Goal: Task Accomplishment & Management: Use online tool/utility

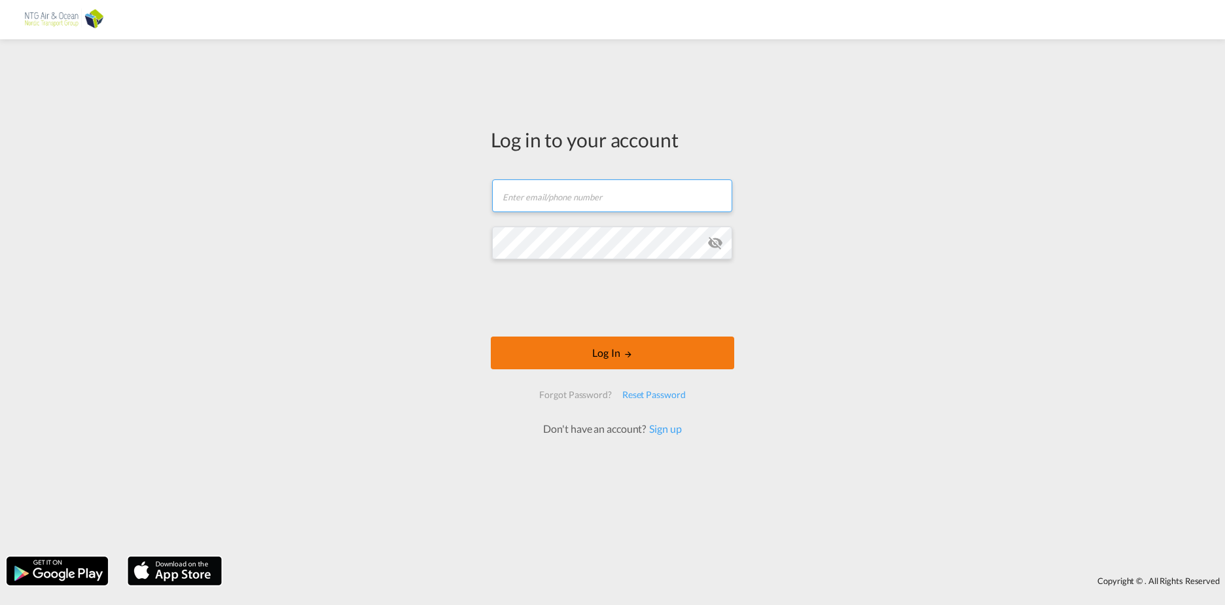
type input "[EMAIL_ADDRESS][DOMAIN_NAME]"
click at [600, 353] on button "Log In" at bounding box center [612, 352] width 243 height 33
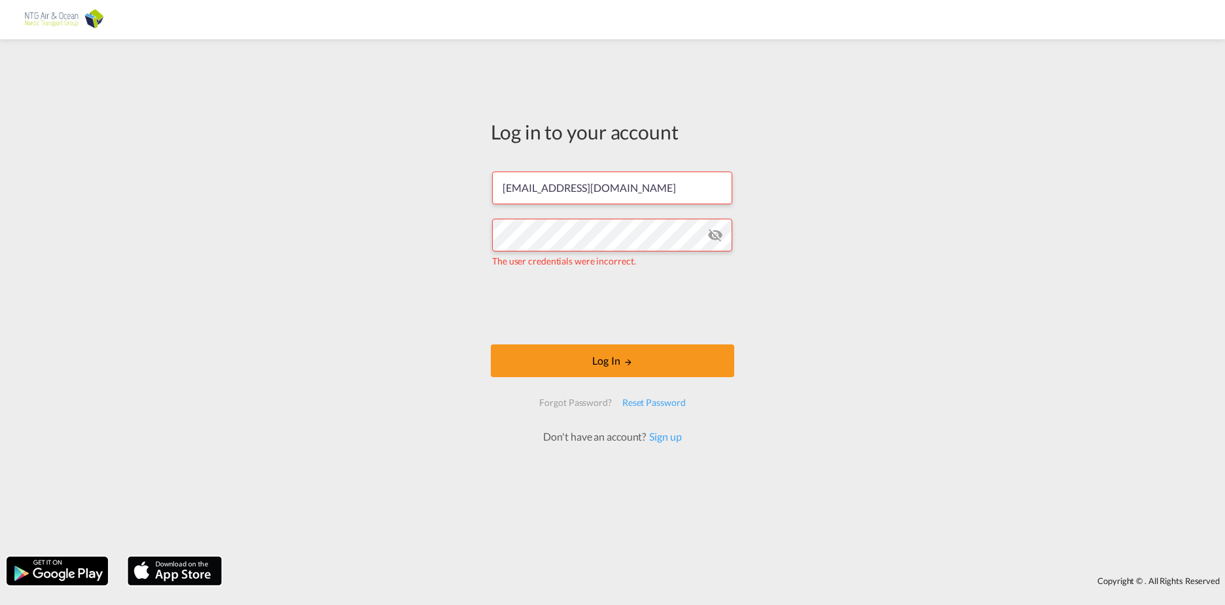
click at [715, 239] on md-icon "icon-eye-off" at bounding box center [716, 235] width 16 height 16
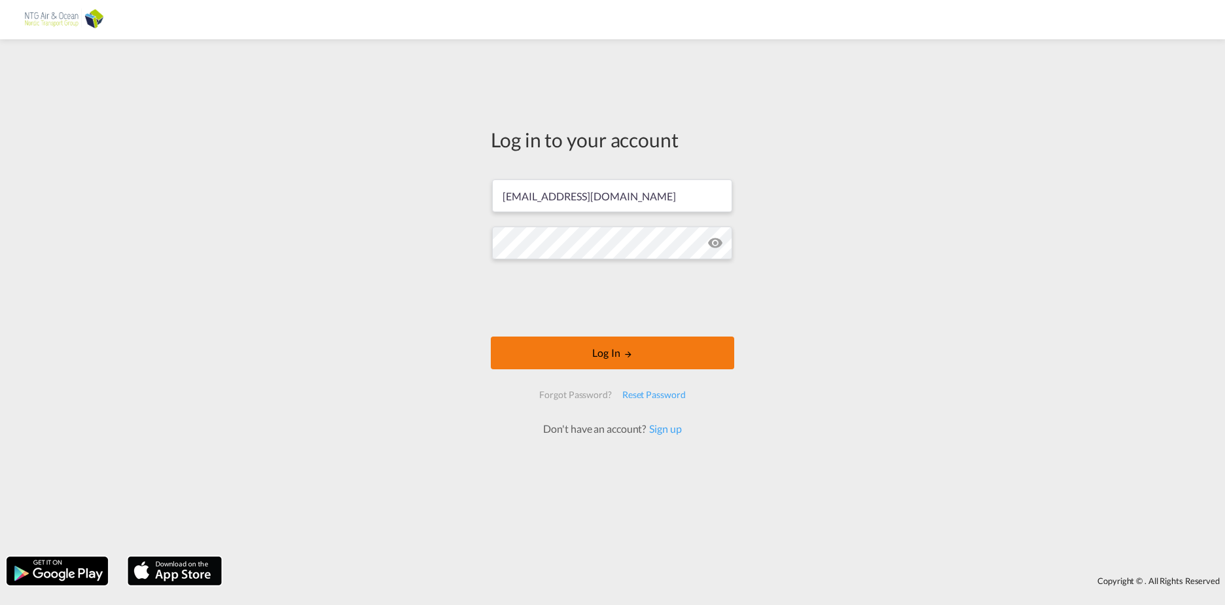
drag, startPoint x: 608, startPoint y: 348, endPoint x: 615, endPoint y: 350, distance: 7.5
click at [609, 348] on button "Log In" at bounding box center [612, 352] width 243 height 33
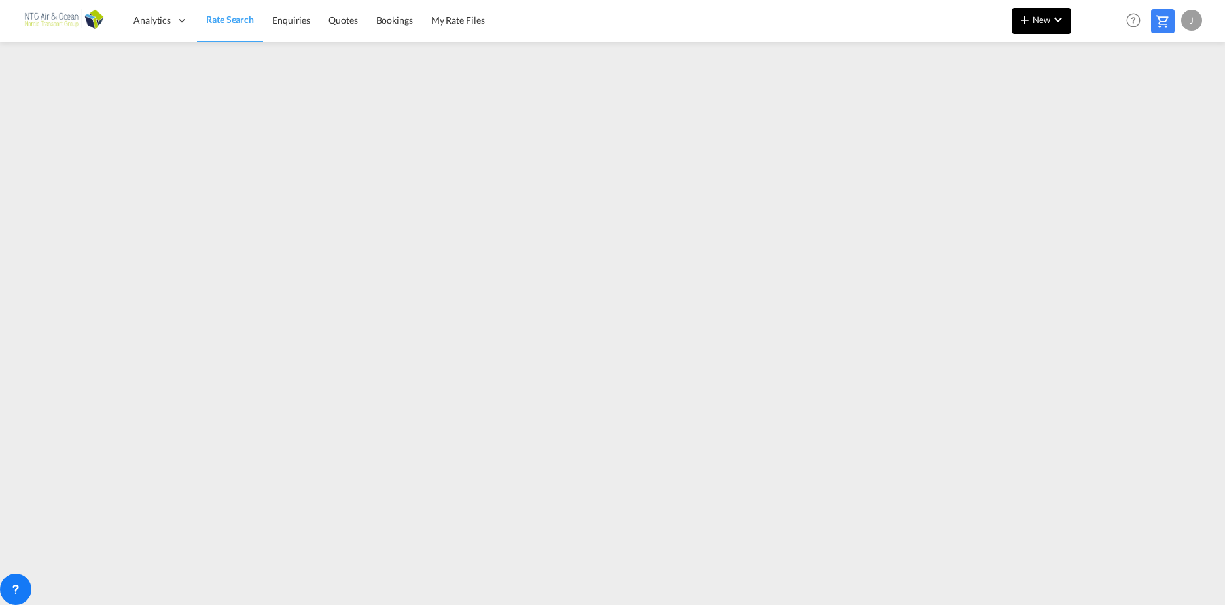
click at [1053, 18] on md-icon "icon-chevron-down" at bounding box center [1059, 20] width 16 height 16
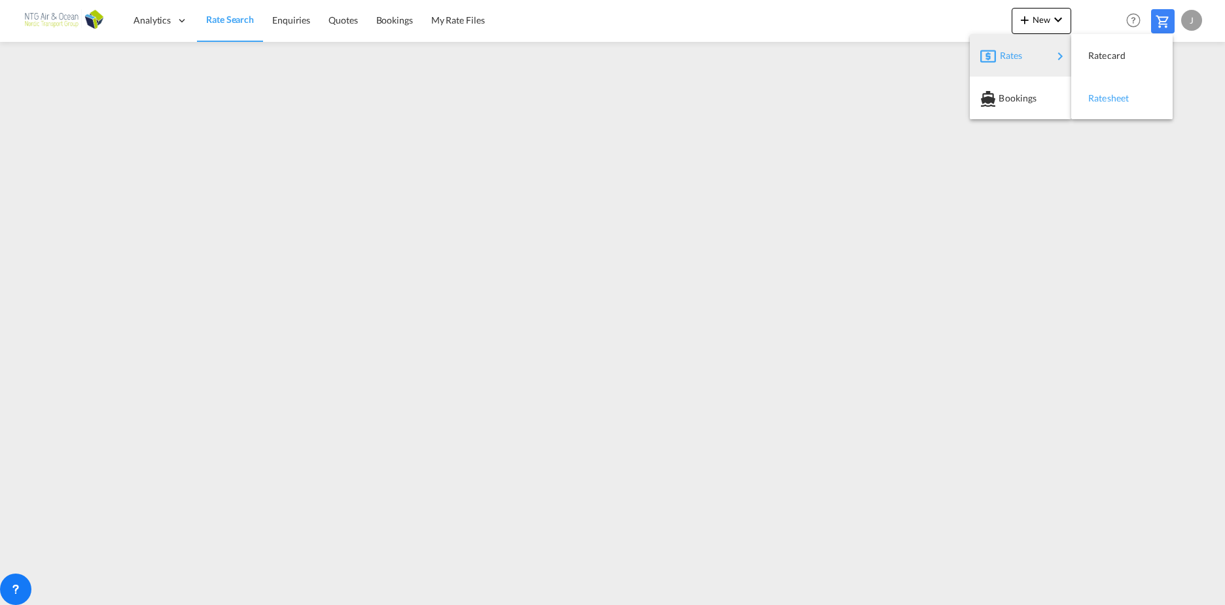
click at [1103, 103] on span "Ratesheet" at bounding box center [1096, 98] width 14 height 26
